Goal: Transaction & Acquisition: Purchase product/service

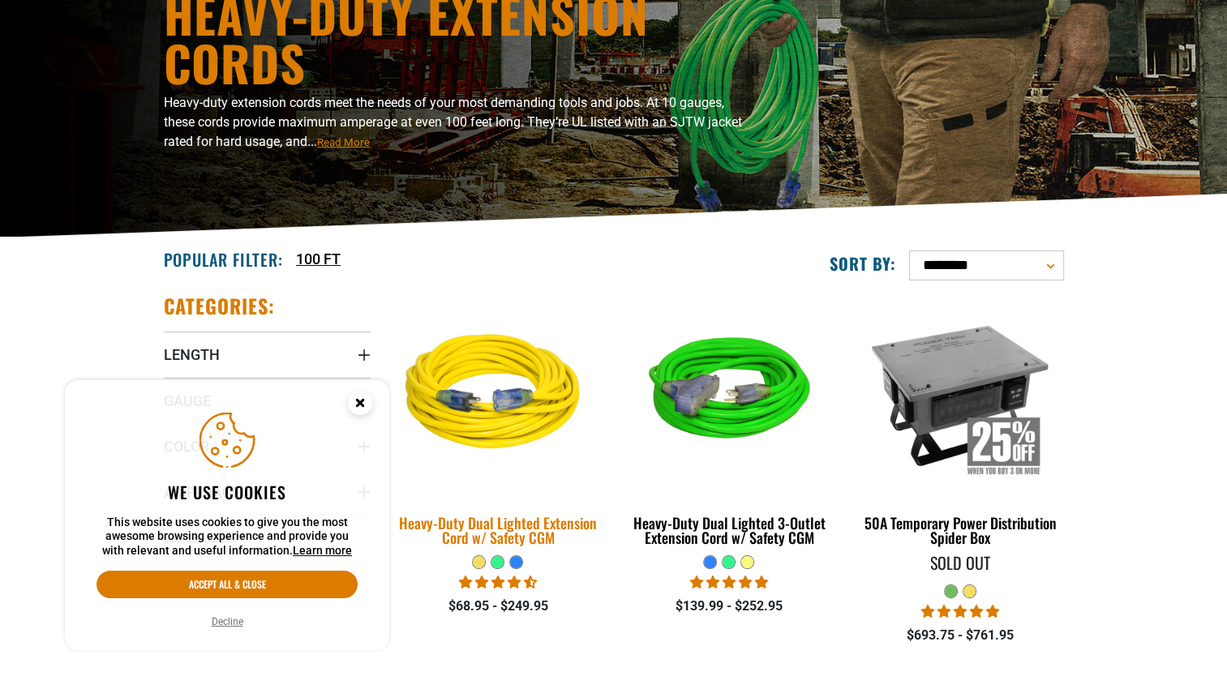
scroll to position [243, 0]
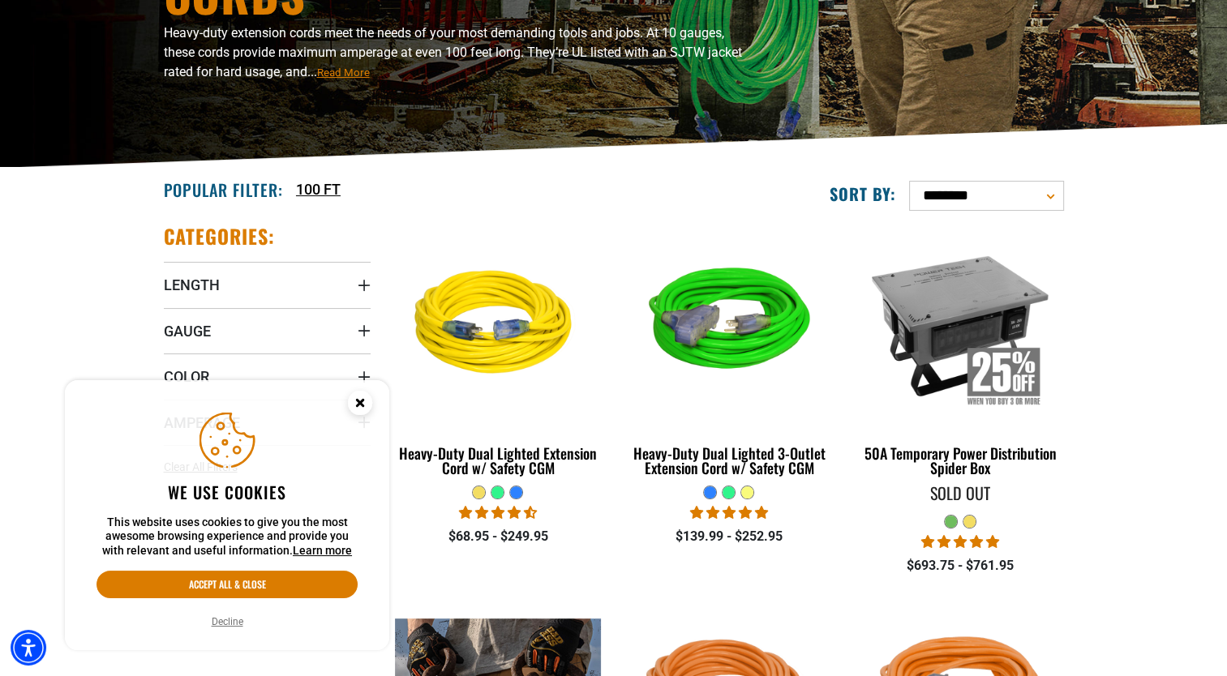
click at [354, 398] on circle "Cookie Consent" at bounding box center [360, 403] width 24 height 24
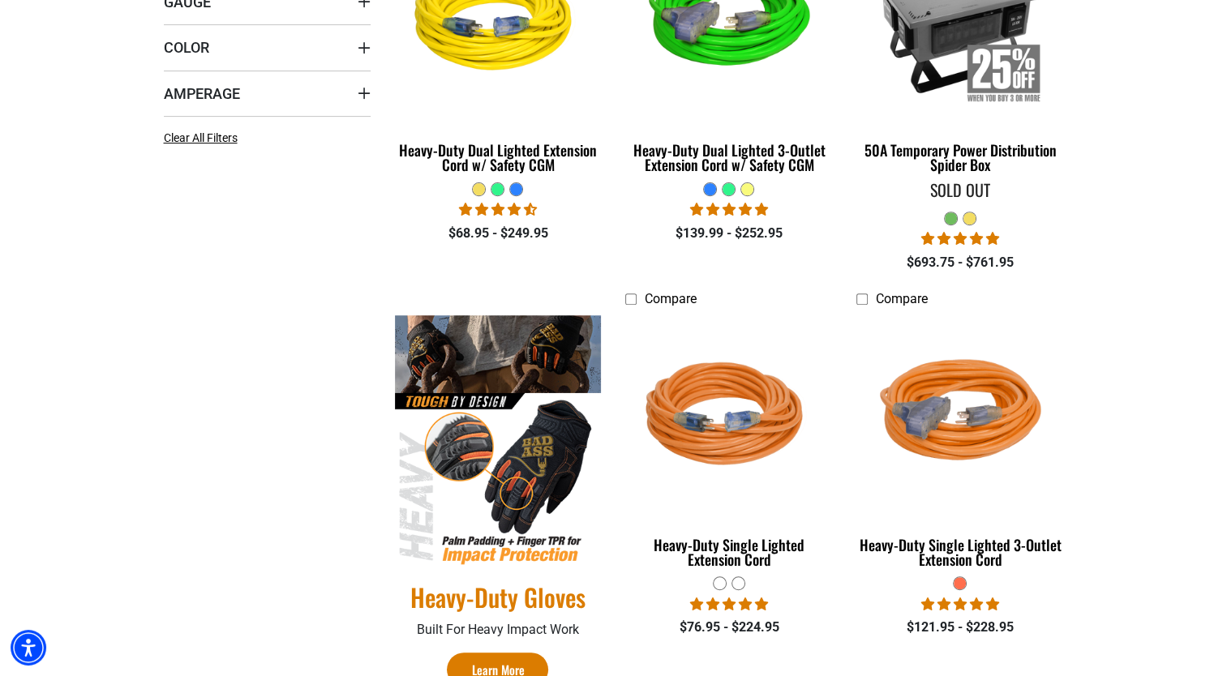
scroll to position [649, 0]
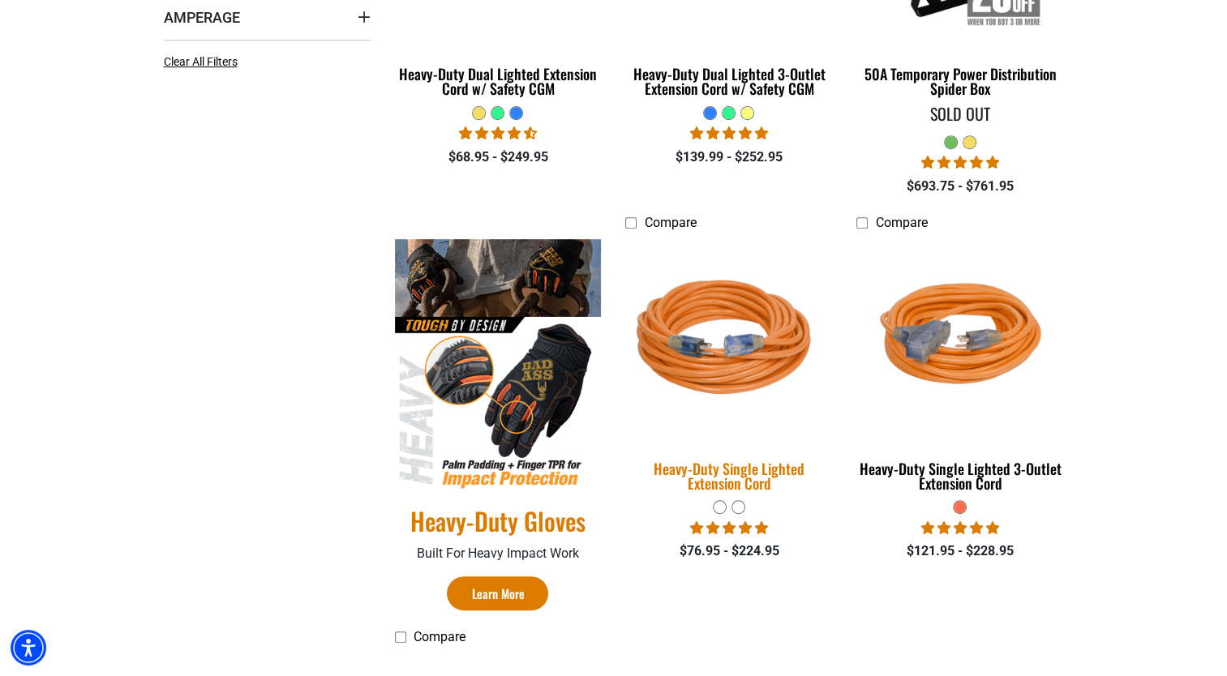
click at [746, 365] on img at bounding box center [728, 341] width 227 height 208
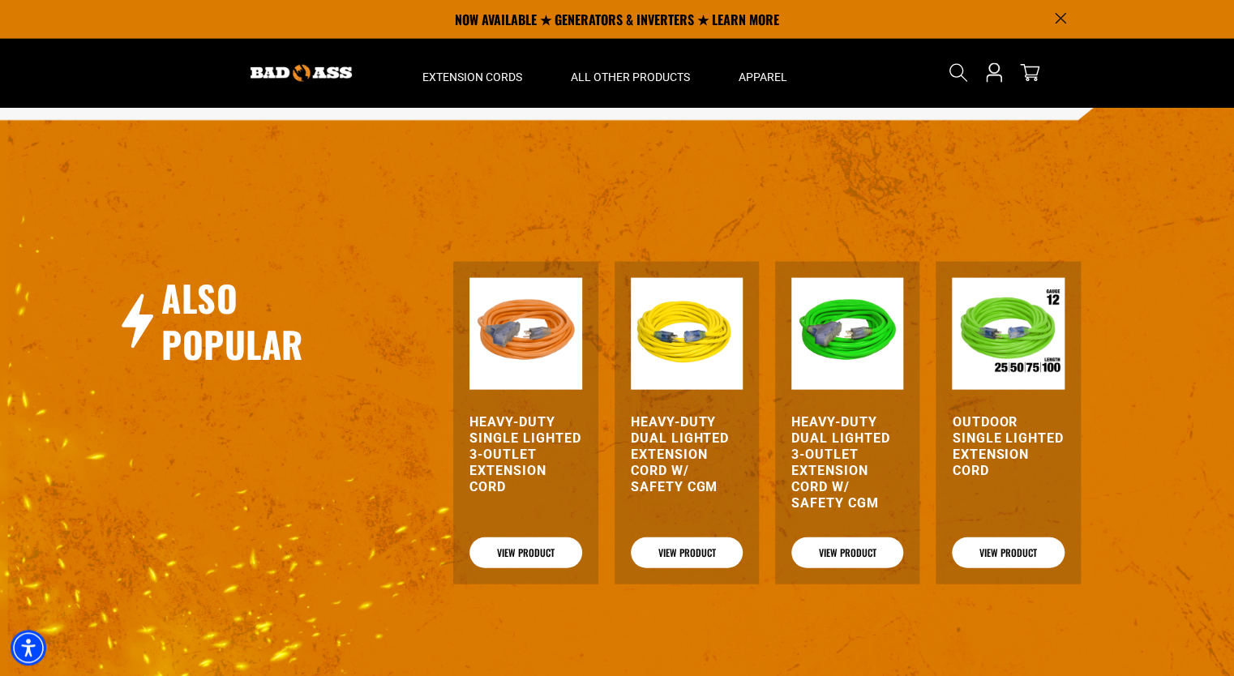
scroll to position [1174, 0]
